Goal: Register for event/course

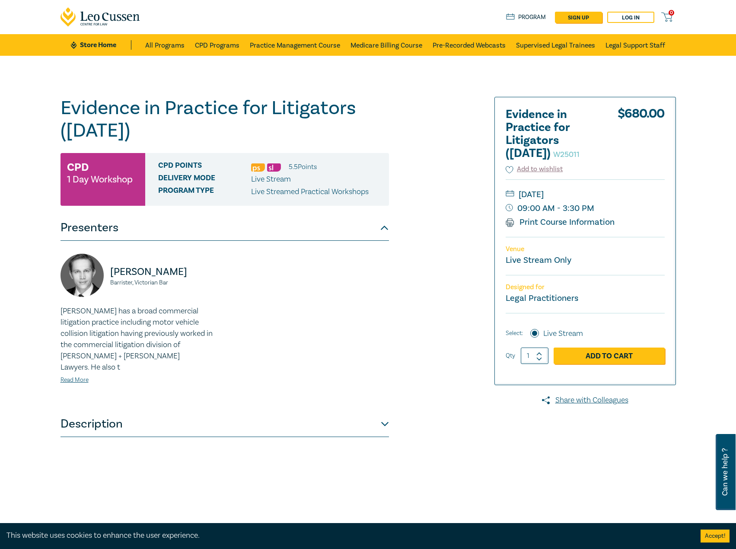
click at [114, 411] on button "Description" at bounding box center [224, 424] width 328 height 26
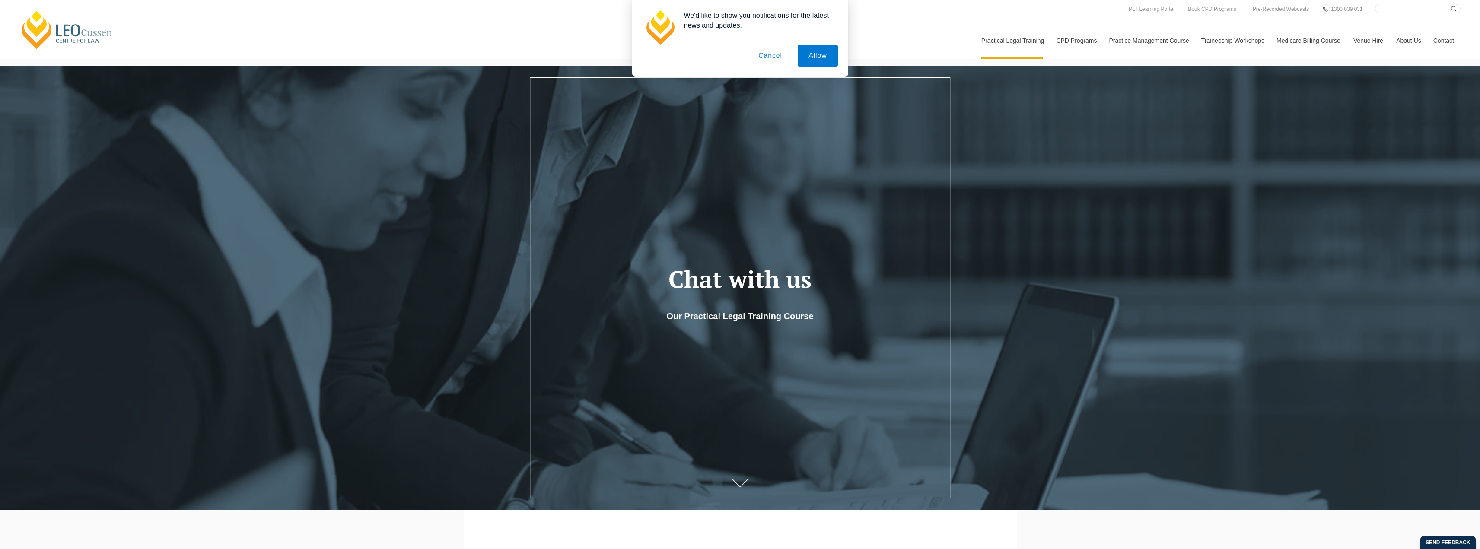
click at [771, 52] on button "Cancel" at bounding box center [769, 56] width 45 height 22
